Goal: Task Accomplishment & Management: Manage account settings

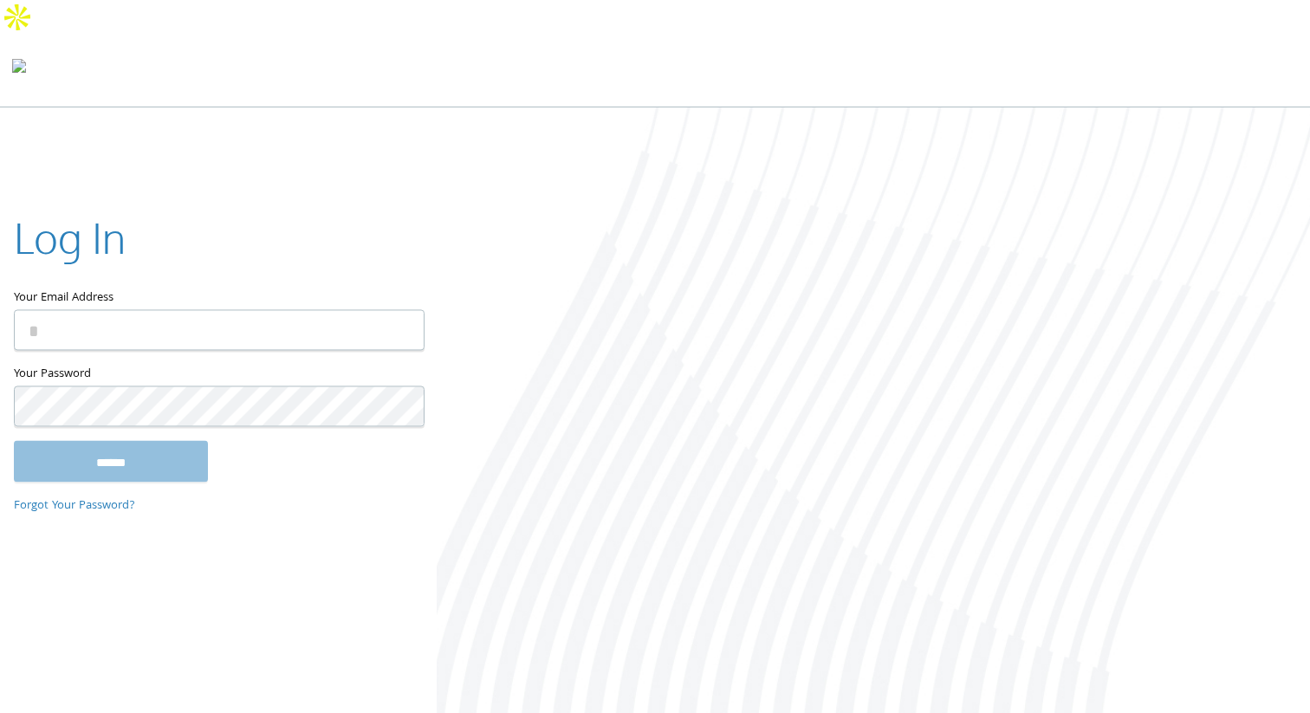
type input "**********"
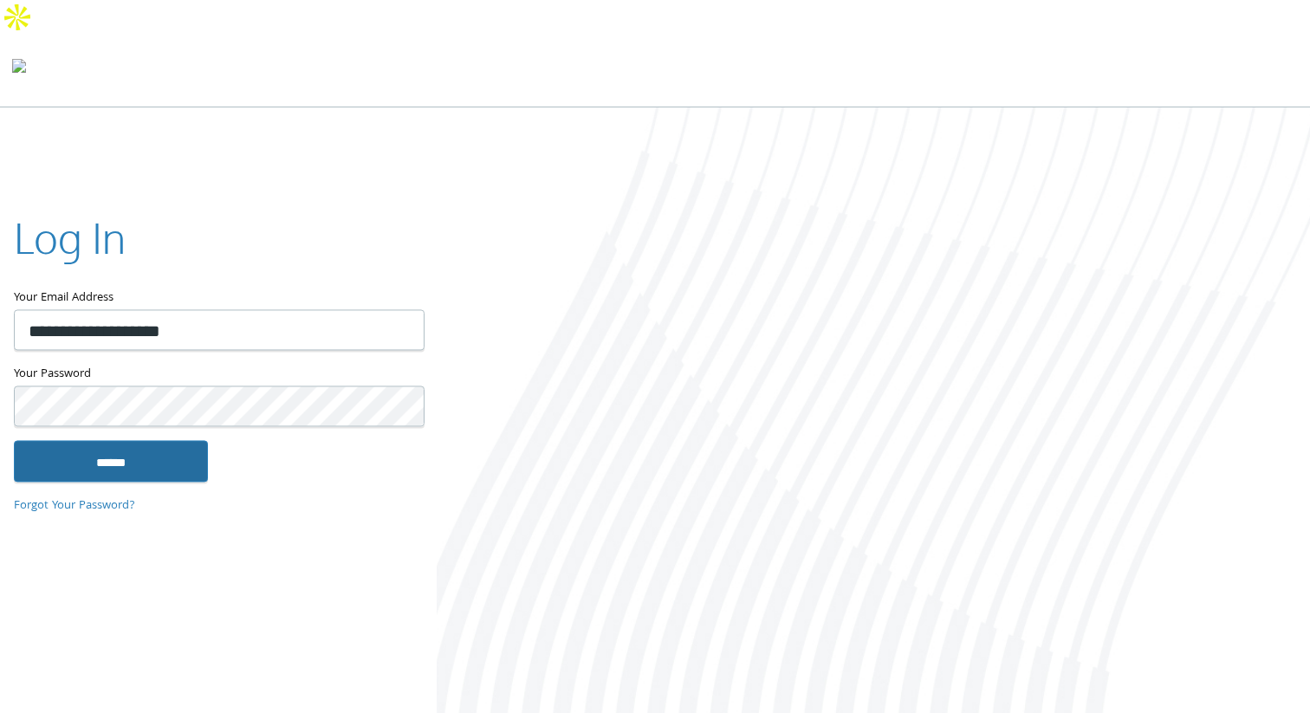
click at [184, 461] on input "******" at bounding box center [111, 461] width 194 height 42
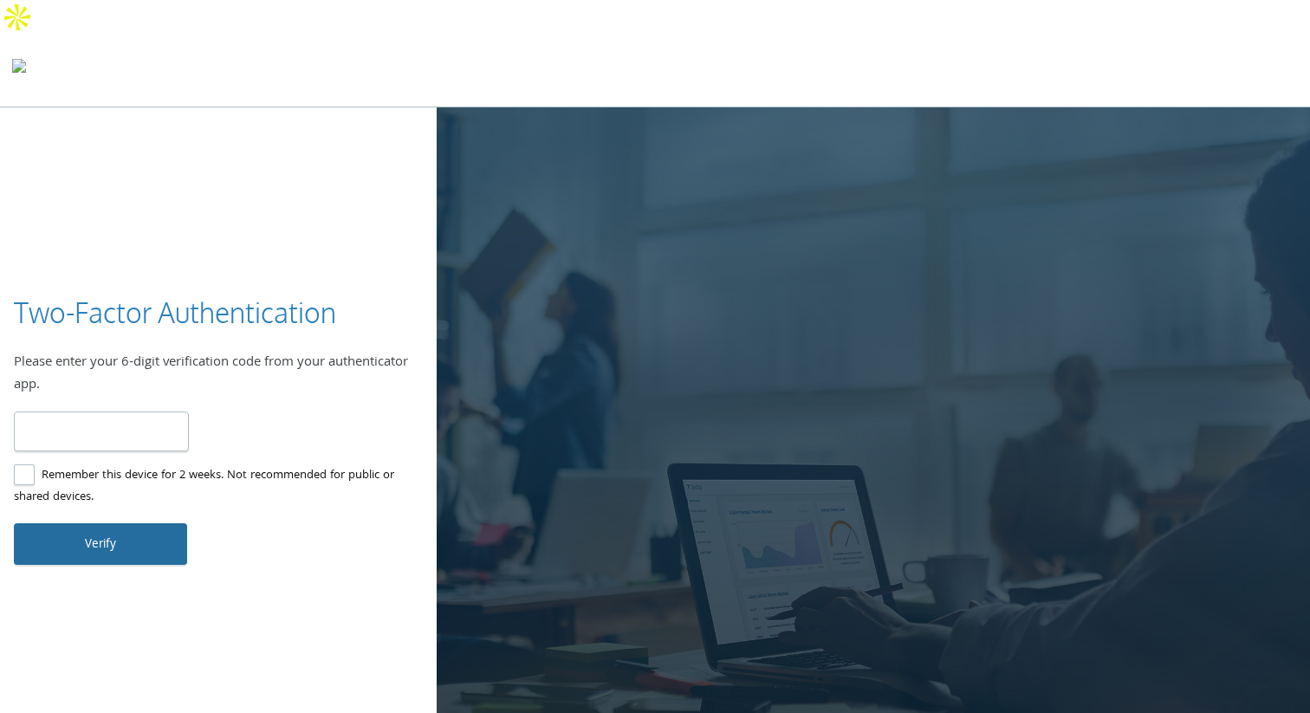
type input "******"
click at [121, 523] on button "Verify" at bounding box center [100, 544] width 173 height 42
